Goal: Task Accomplishment & Management: Manage account settings

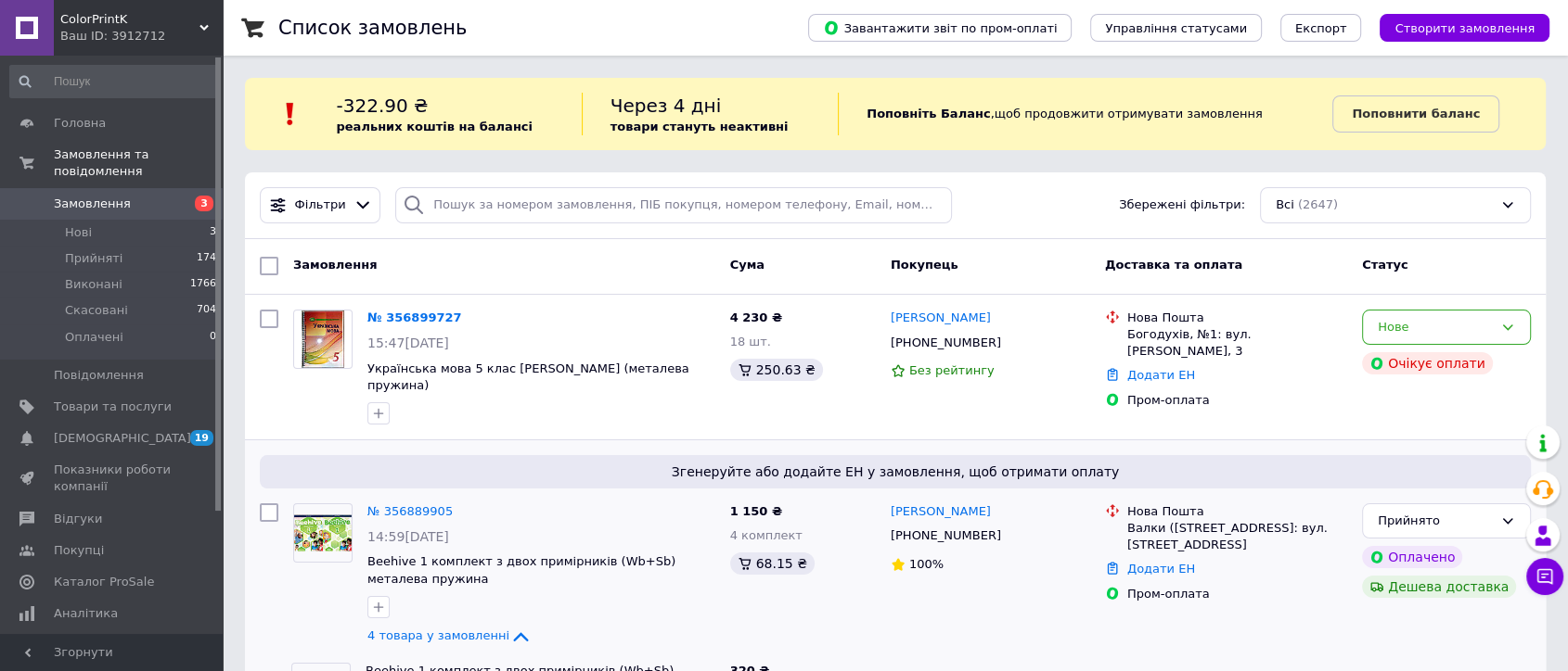
scroll to position [155, 0]
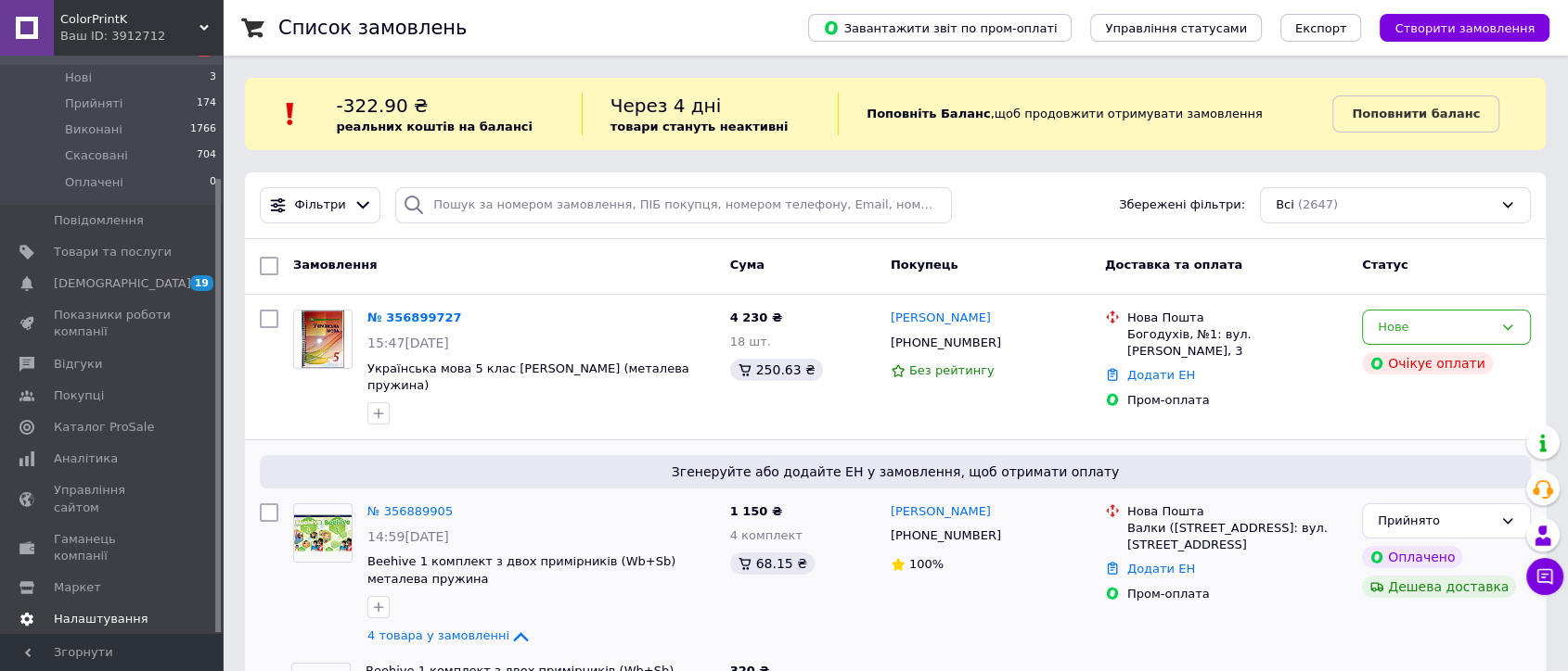
click at [100, 611] on span "Налаштування" at bounding box center [102, 619] width 95 height 16
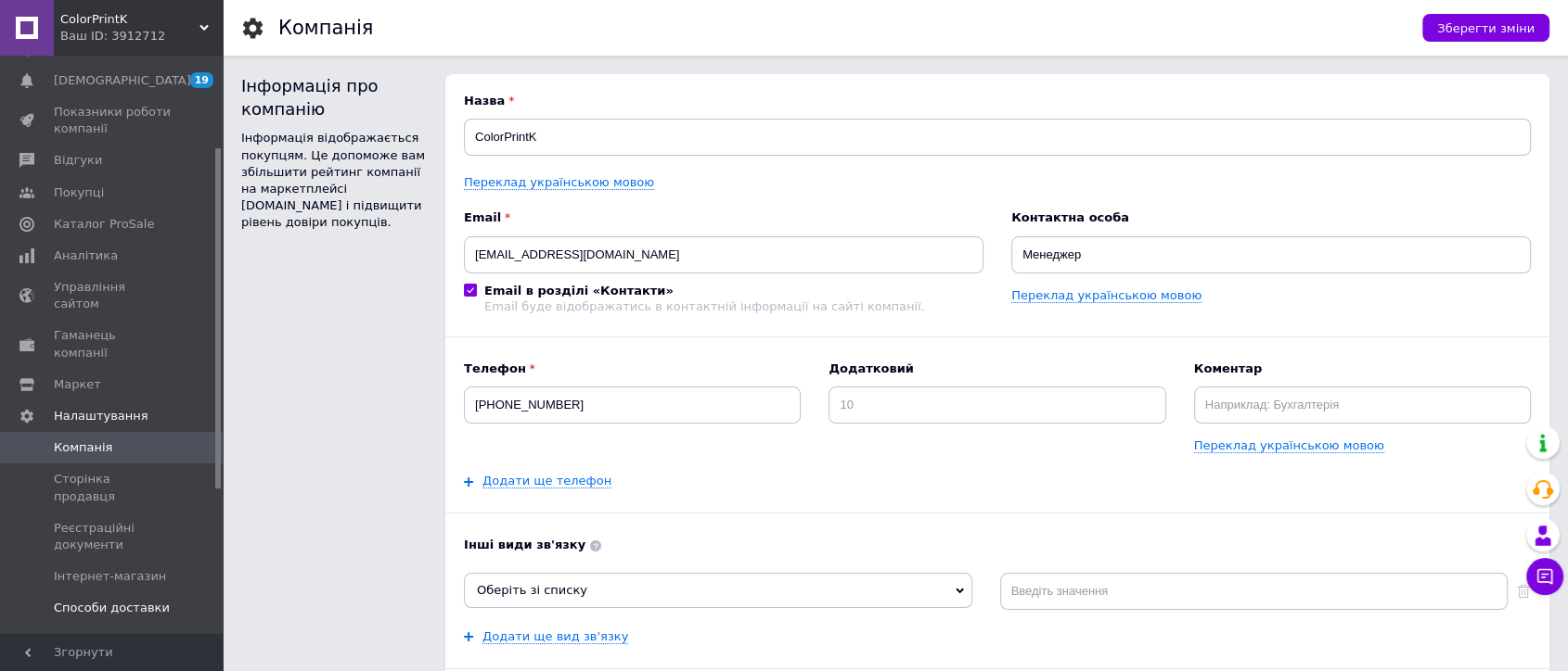
click at [110, 600] on span "Способи доставки" at bounding box center [112, 608] width 116 height 16
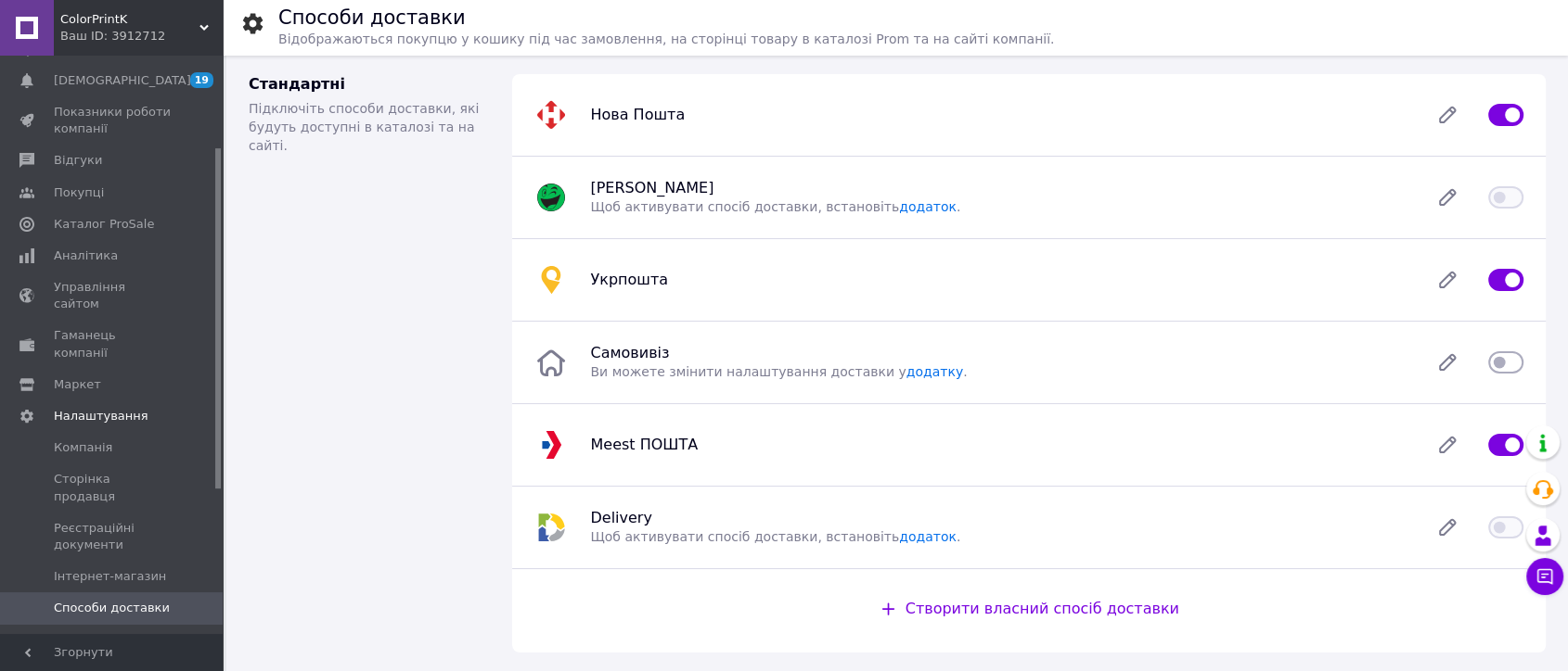
click at [64, 632] on span "Способи оплати" at bounding box center [105, 640] width 103 height 16
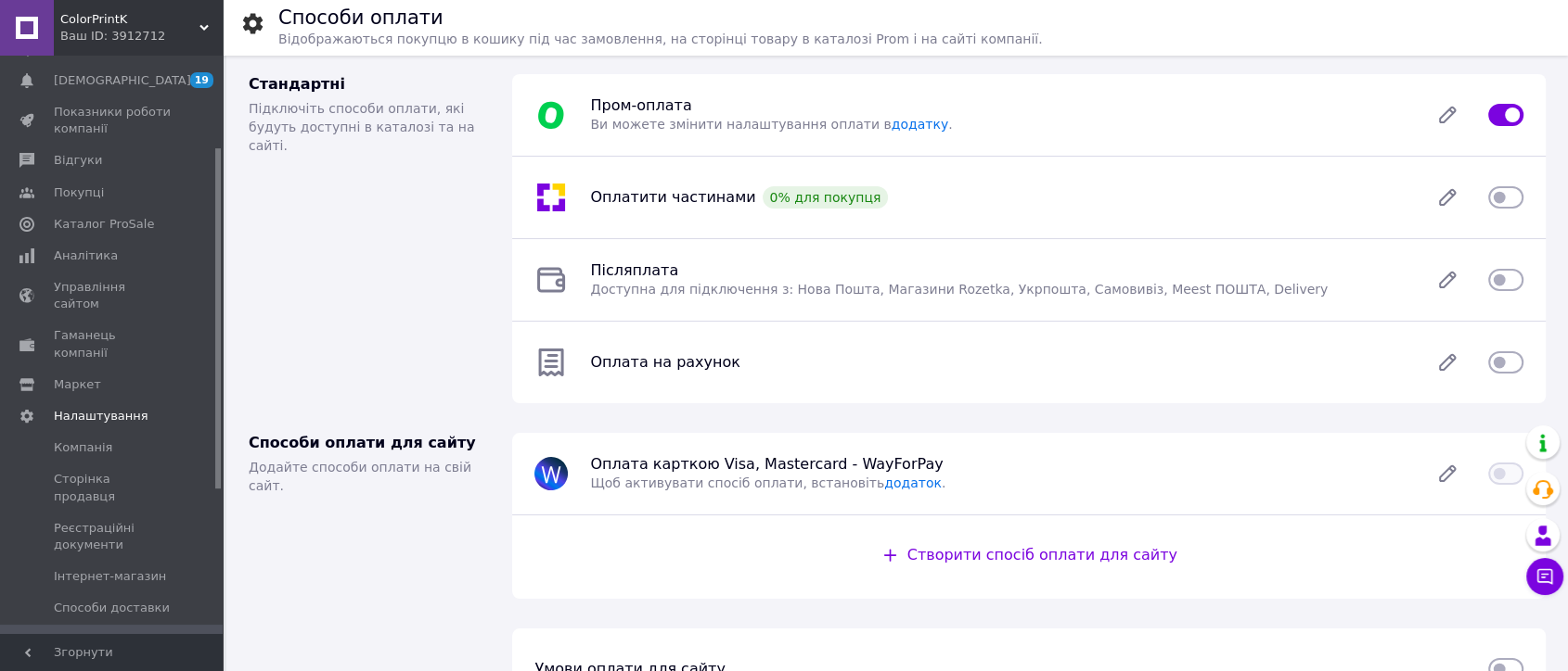
click at [1493, 279] on input "checkbox" at bounding box center [1506, 279] width 35 height 18
click at [1505, 277] on input "checkbox" at bounding box center [1506, 279] width 35 height 18
checkbox input "false"
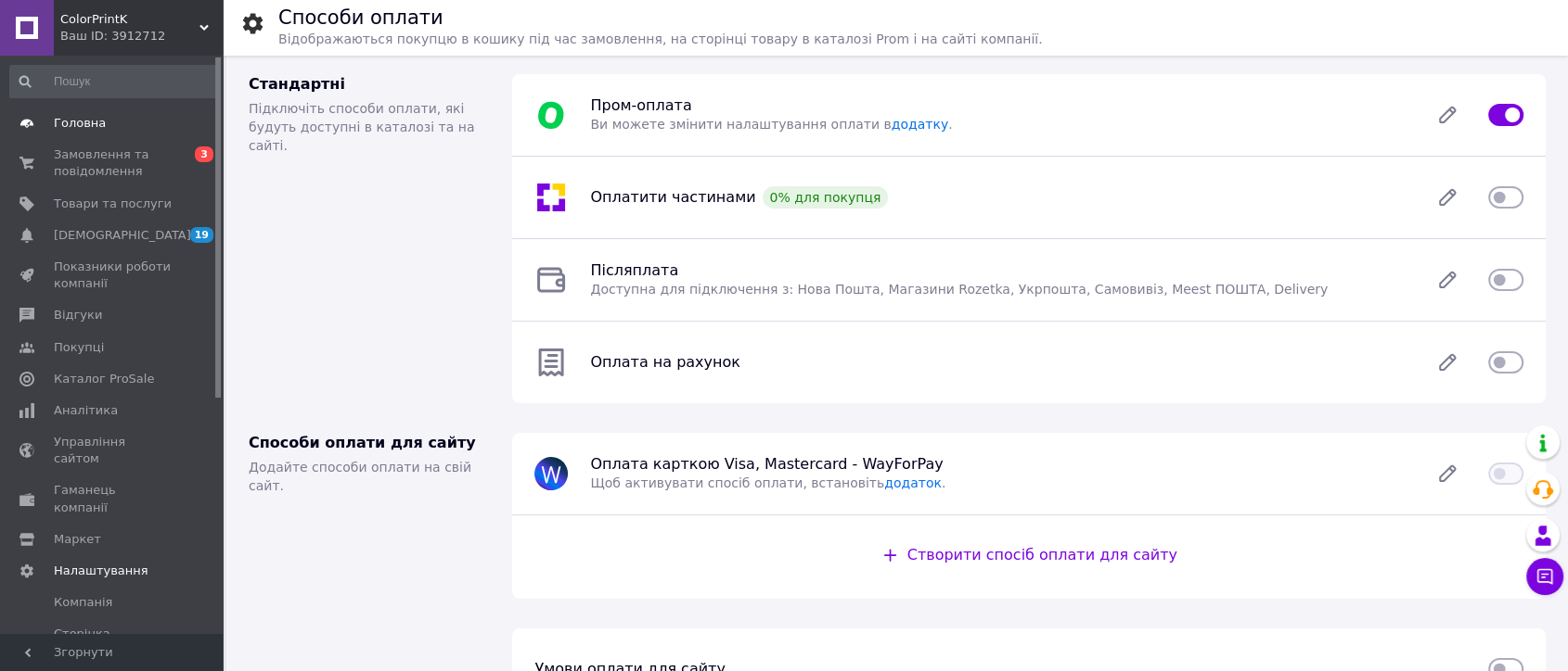
click at [83, 120] on span "Головна" at bounding box center [80, 123] width 52 height 16
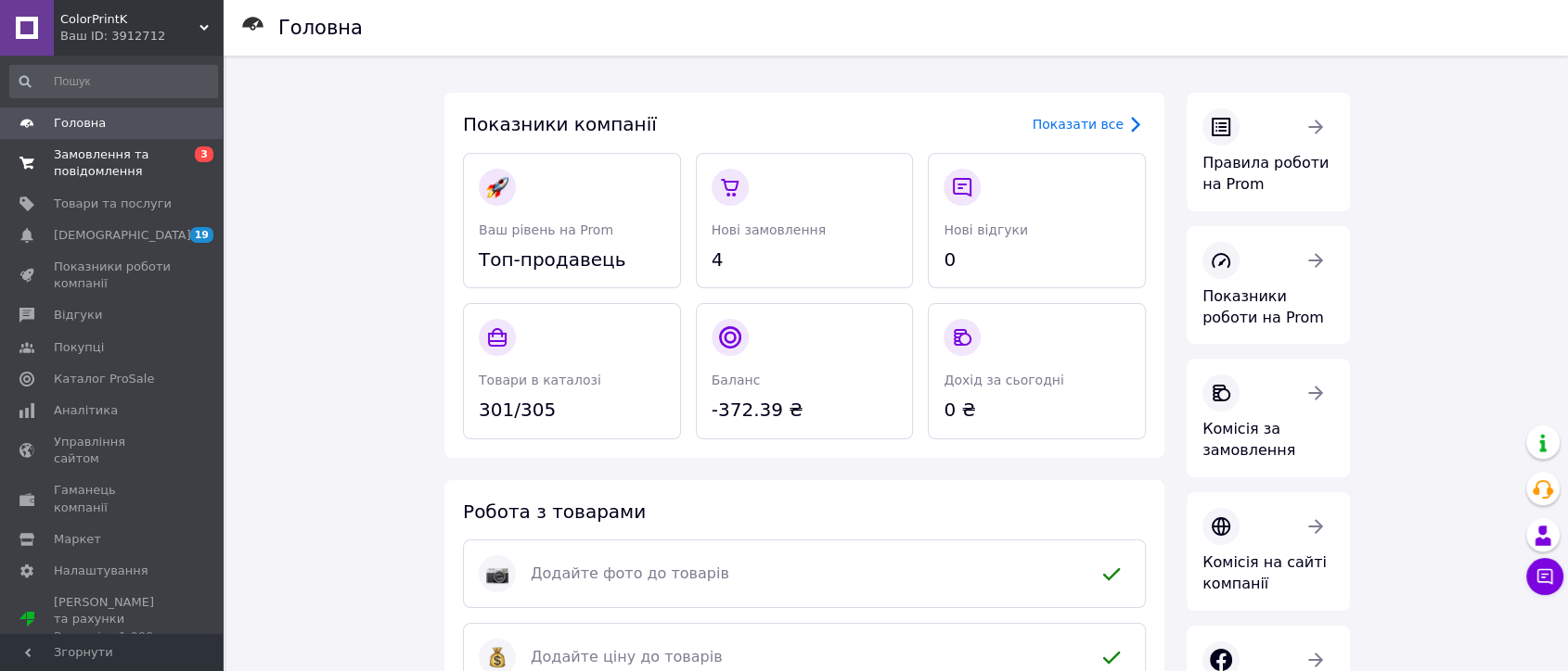
click at [105, 173] on span "Замовлення та повідомлення" at bounding box center [113, 163] width 118 height 34
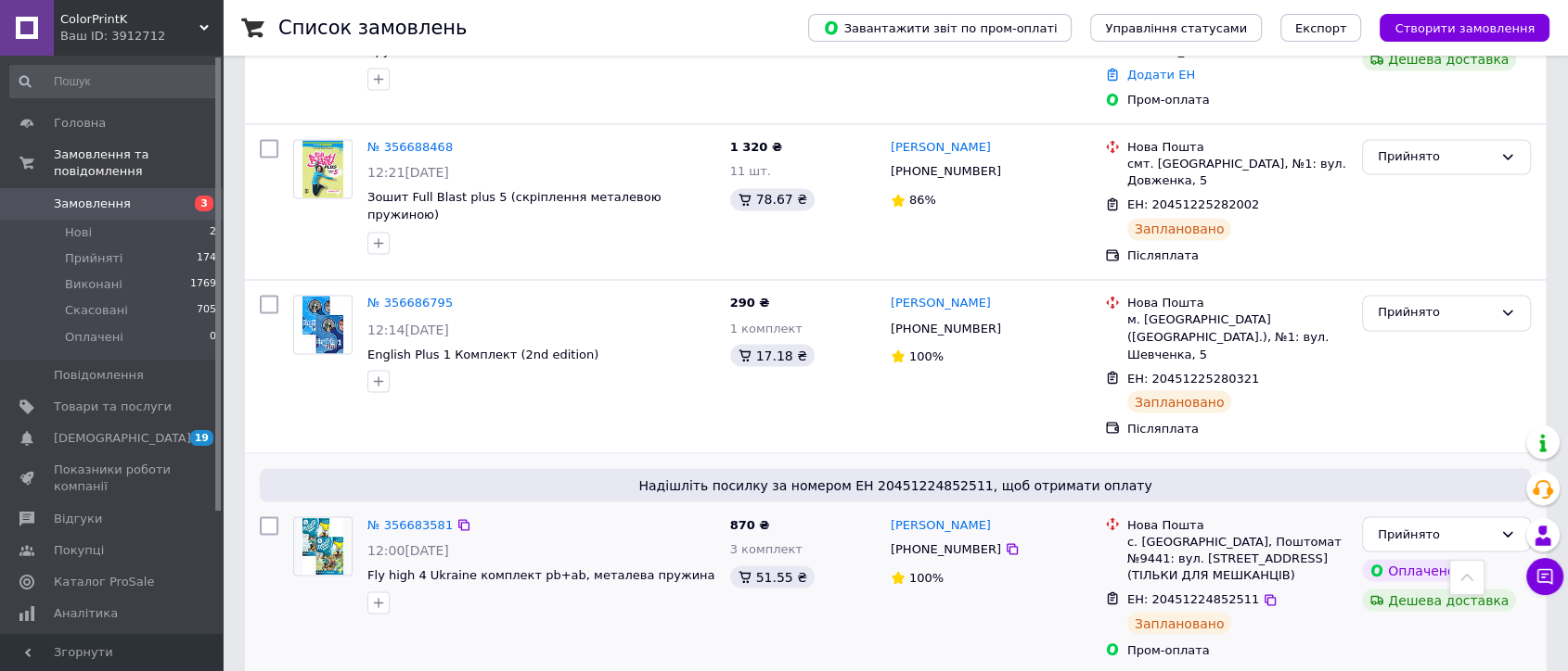
scroll to position [3201, 0]
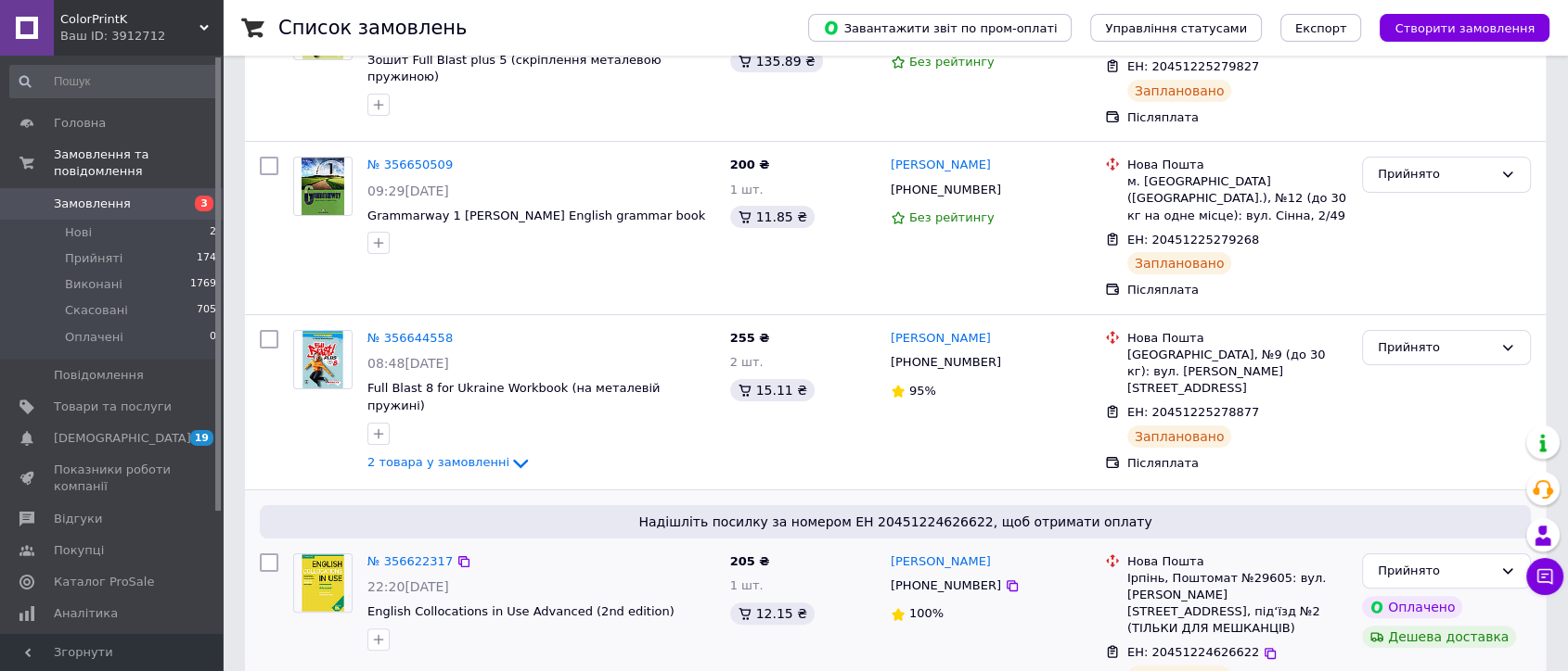
scroll to position [514, 0]
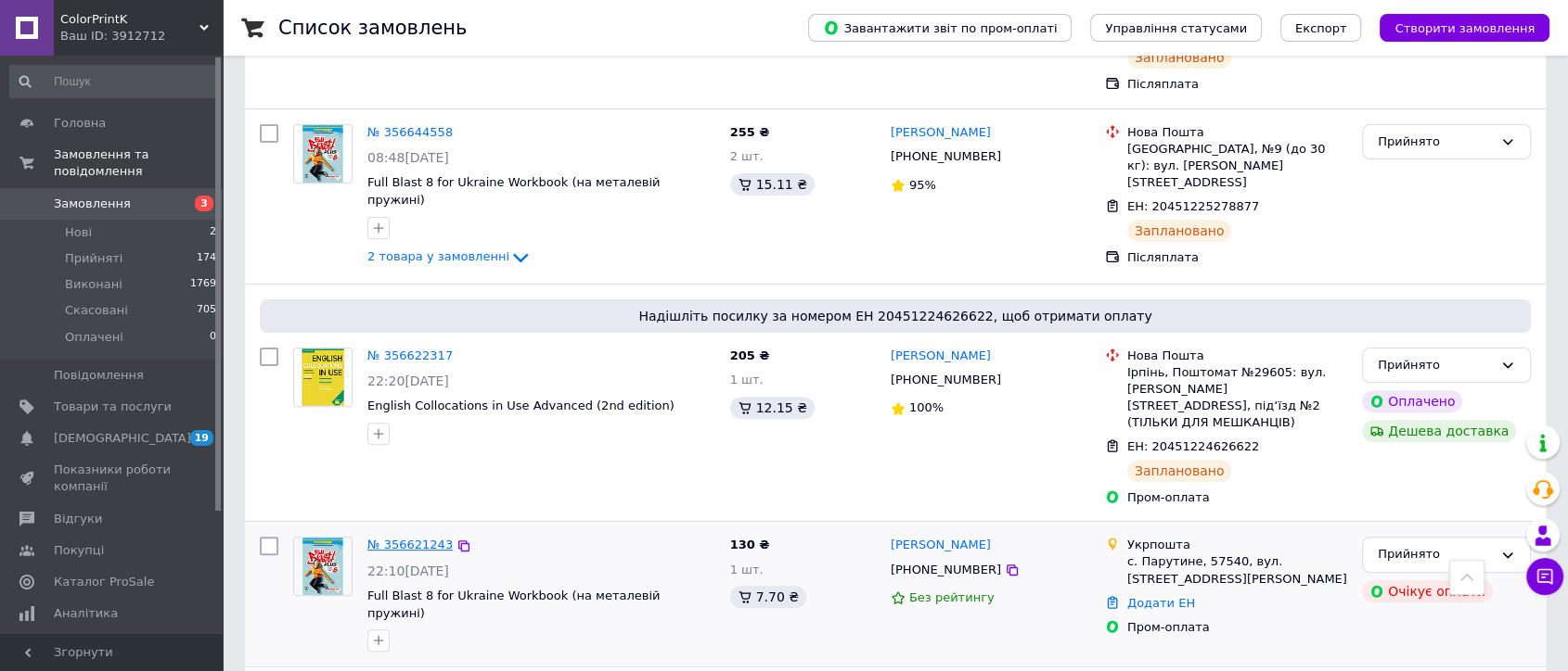
click at [390, 538] on link "№ 356621243" at bounding box center [410, 544] width 85 height 14
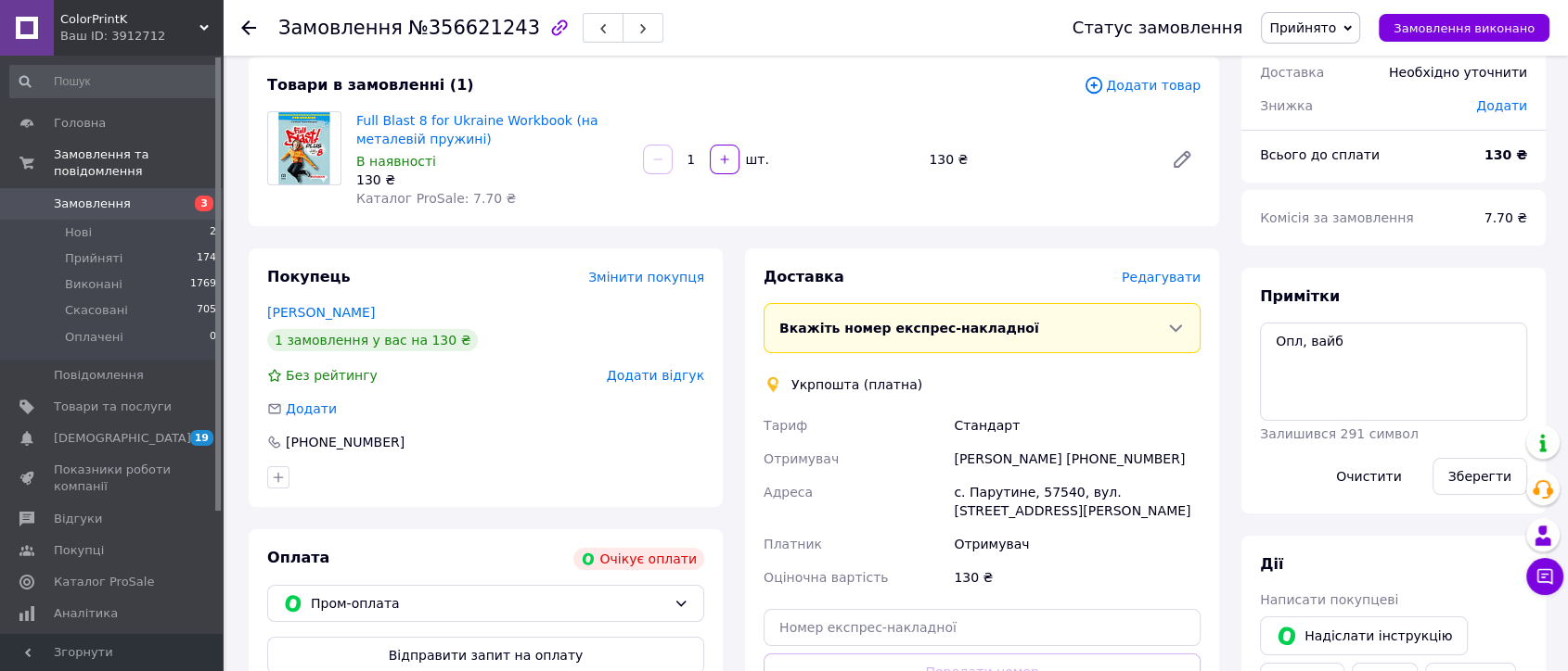
scroll to position [308, 0]
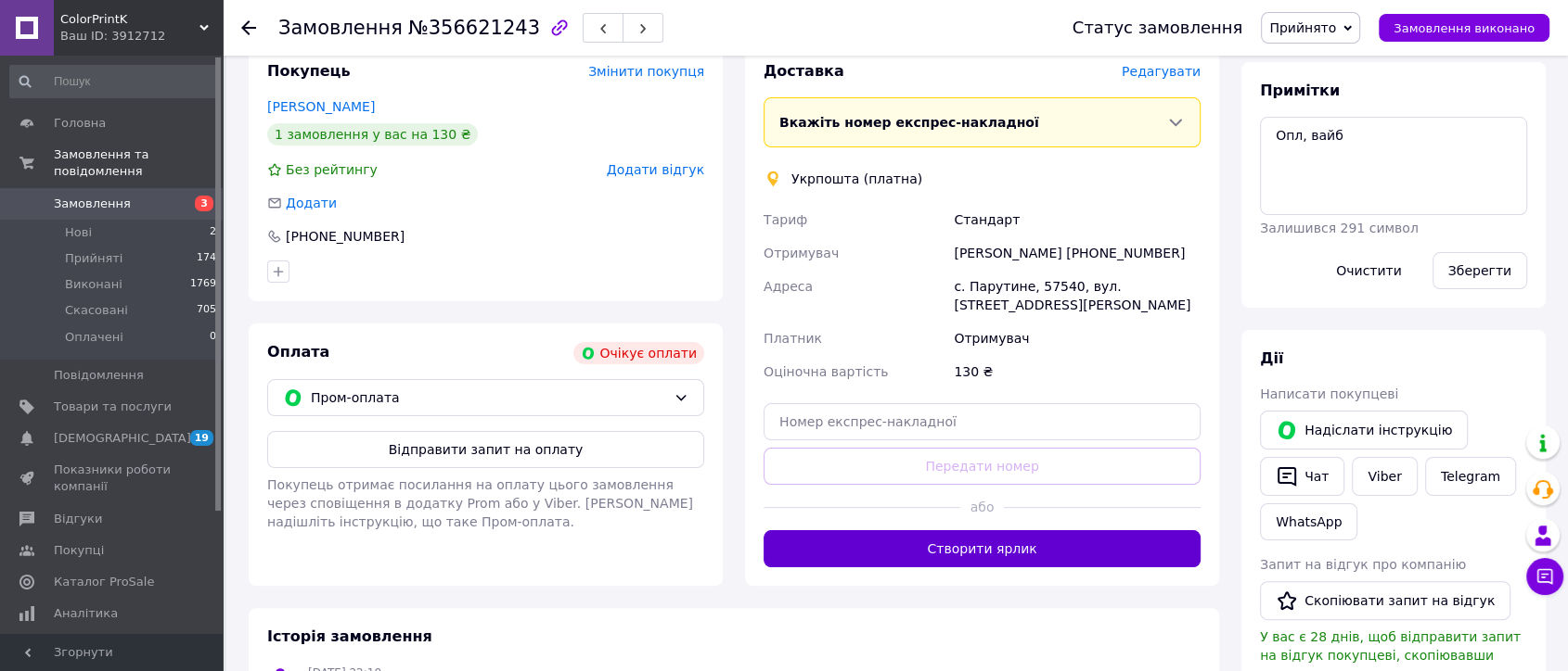
click at [1058, 552] on button "Створити ярлик" at bounding box center [982, 549] width 437 height 37
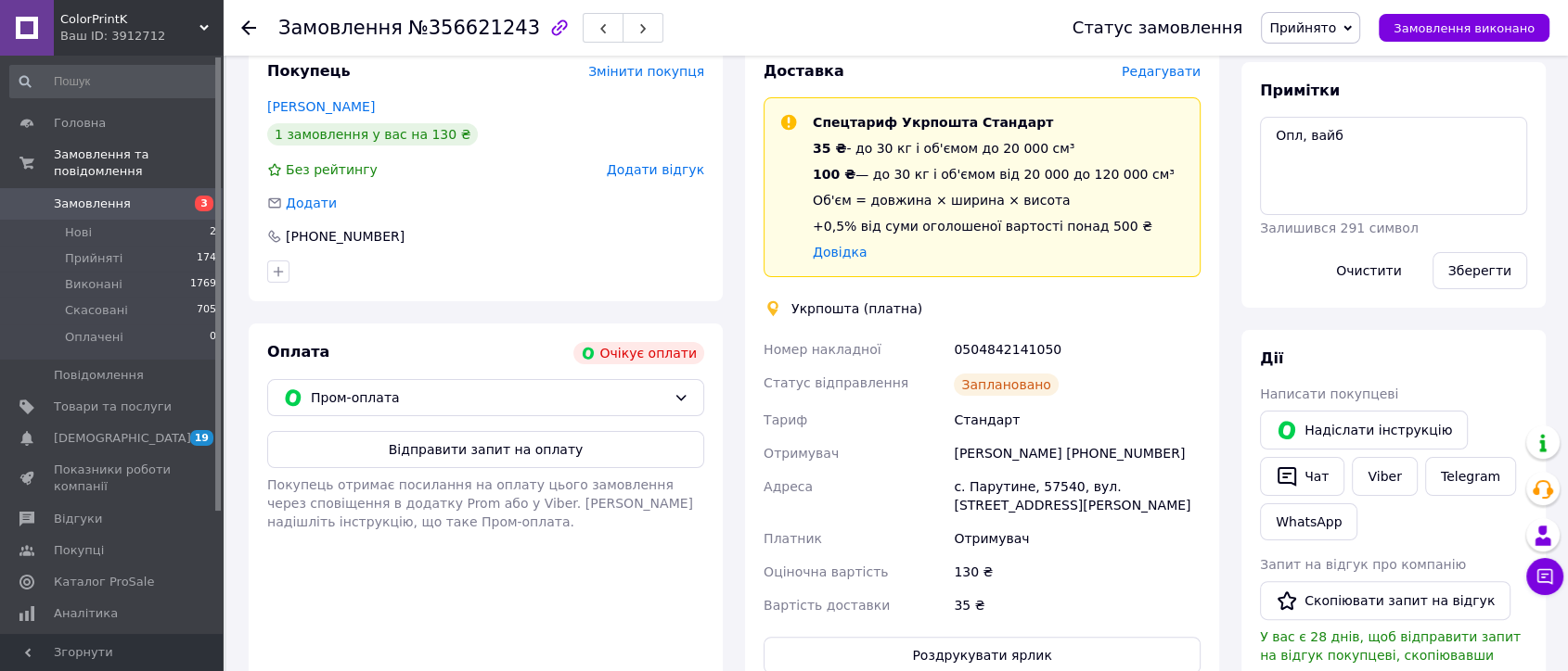
click at [117, 195] on link "Замовлення 3" at bounding box center [113, 204] width 227 height 32
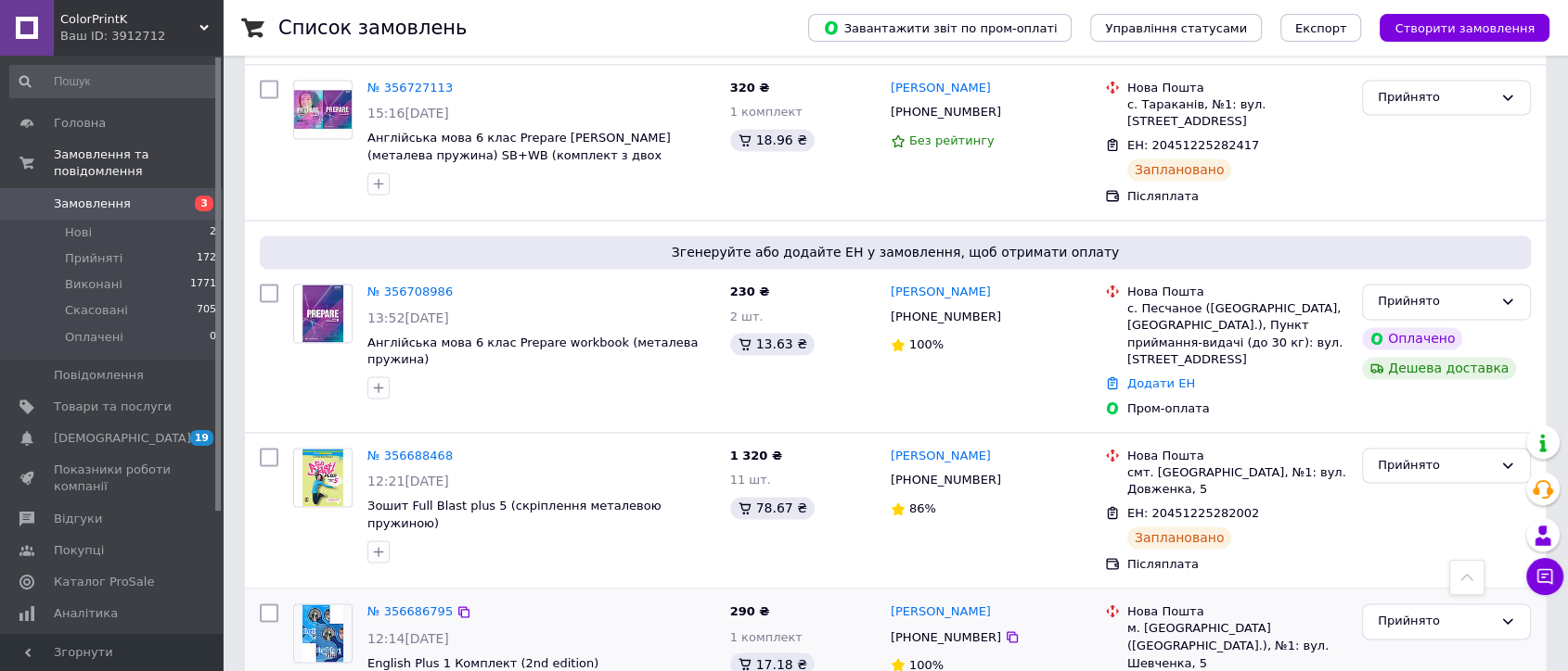
scroll to position [3201, 0]
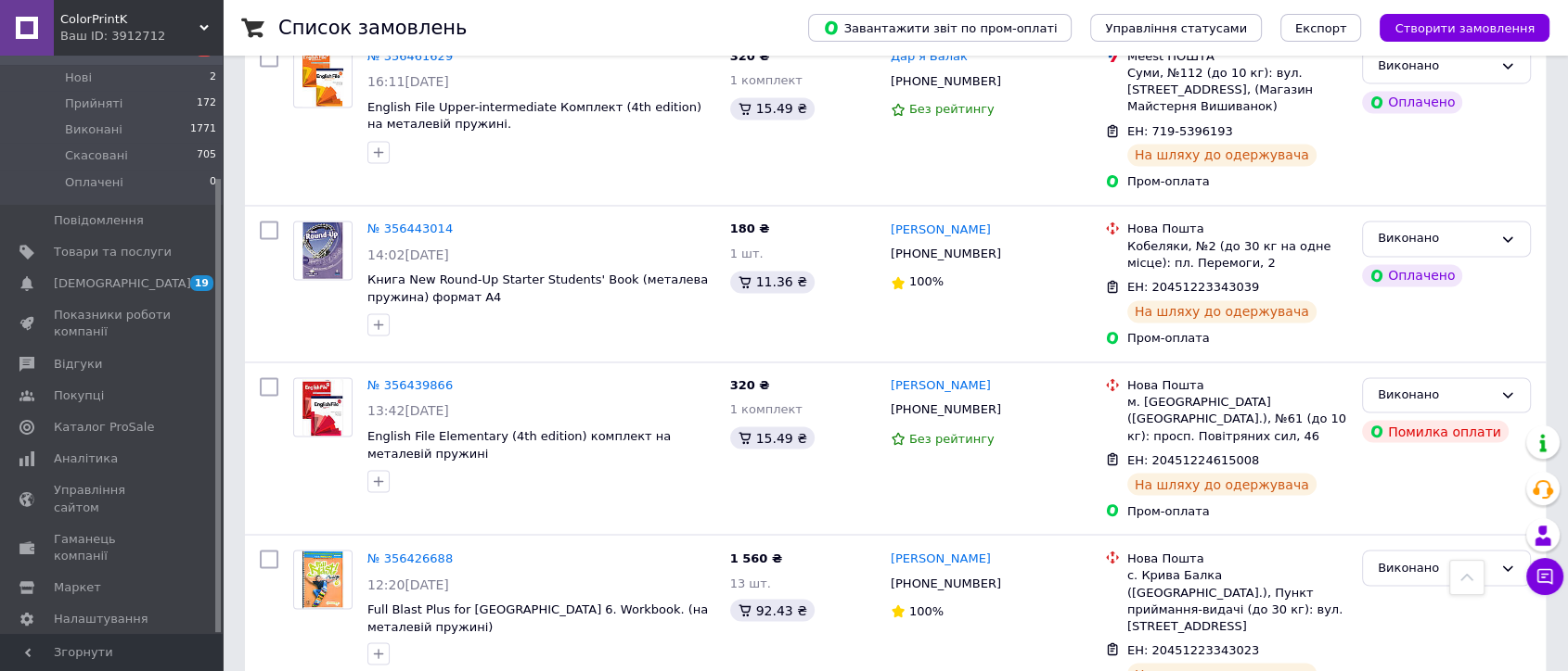
scroll to position [3124, 0]
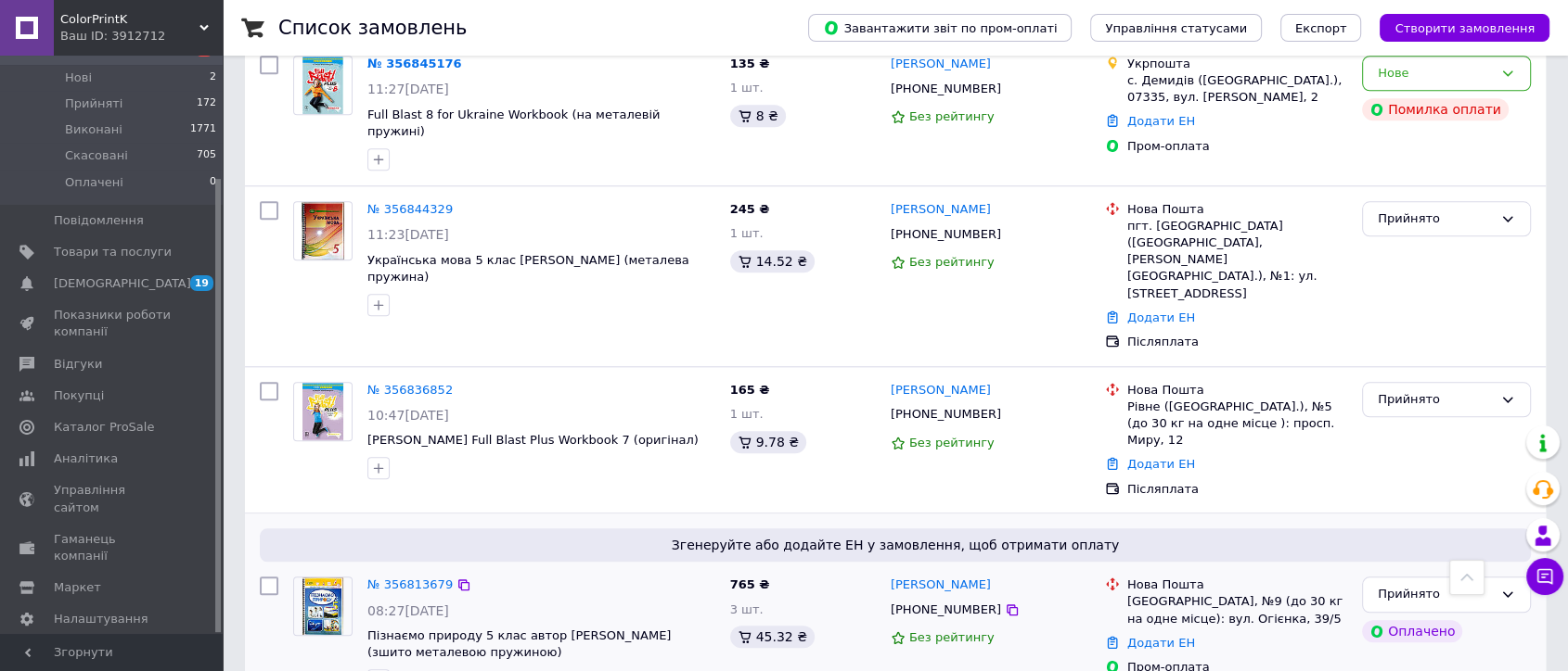
scroll to position [2060, 0]
